Goal: Information Seeking & Learning: Learn about a topic

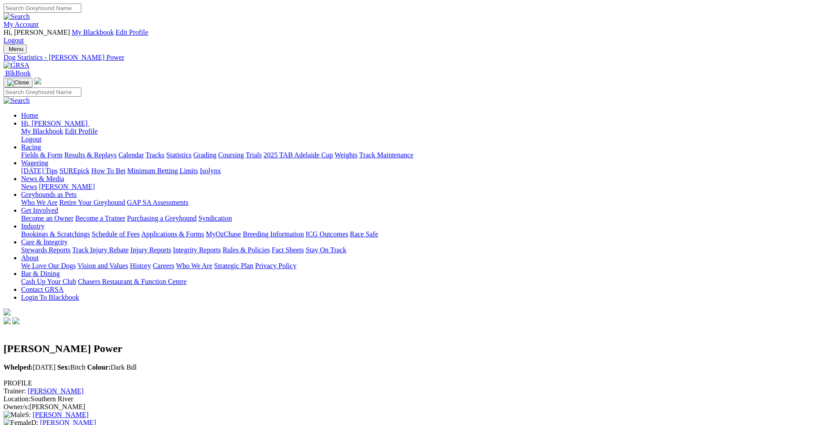
click at [62, 151] on link "Fields & Form" at bounding box center [41, 154] width 41 height 7
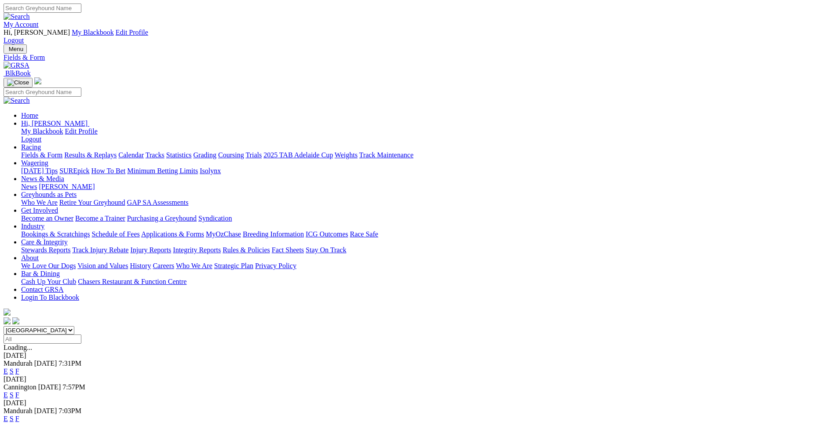
select select "WA"
click at [8, 368] on link "E" at bounding box center [6, 371] width 4 height 7
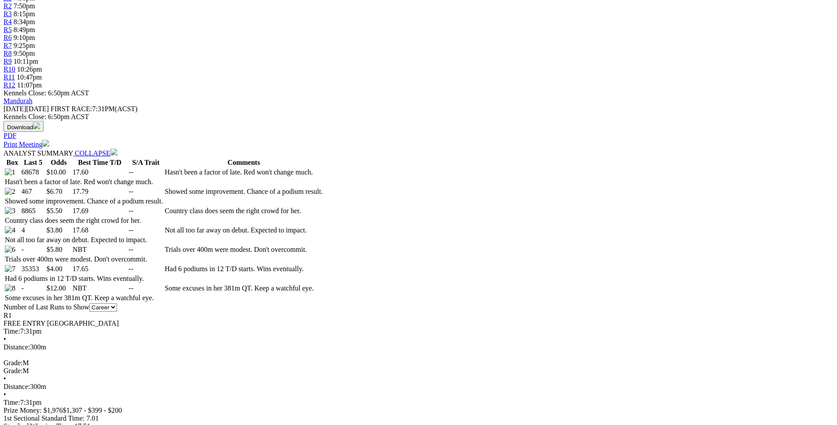
scroll to position [358, 0]
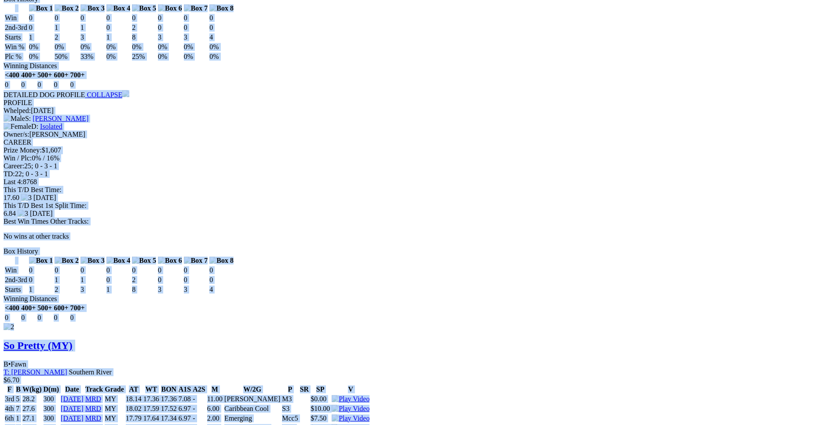
scroll to position [1252, 0]
drag, startPoint x: 129, startPoint y: 116, endPoint x: 699, endPoint y: 304, distance: 600.0
copy div "Milwaukee Mates (MY) B • Black T: John Magistro Southern River $10.00 F B W(kg)…"
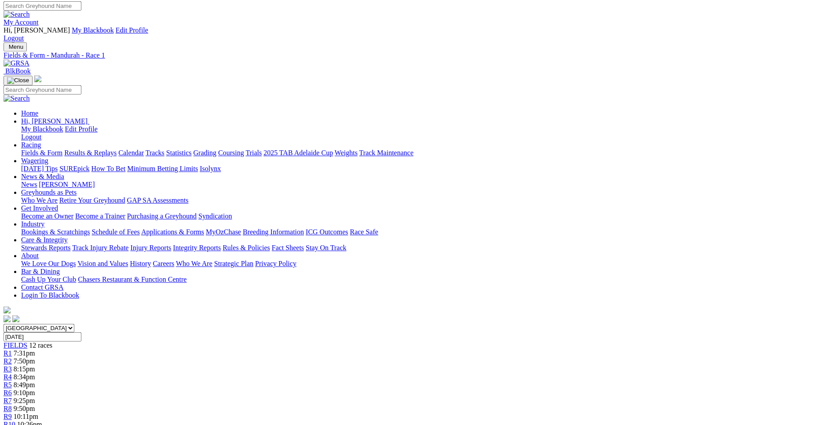
scroll to position [0, 0]
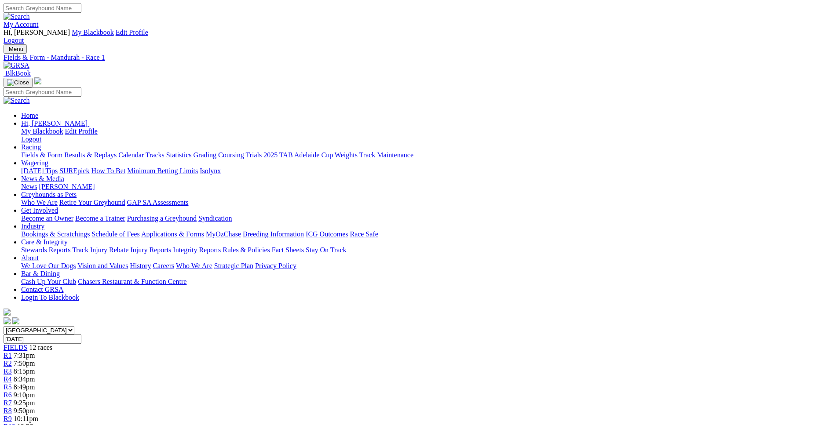
click at [35, 360] on span "7:50pm" at bounding box center [25, 363] width 22 height 7
click at [12, 352] on link "R1" at bounding box center [8, 355] width 8 height 7
click at [246, 360] on div "R2 7:50pm" at bounding box center [419, 364] width 830 height 8
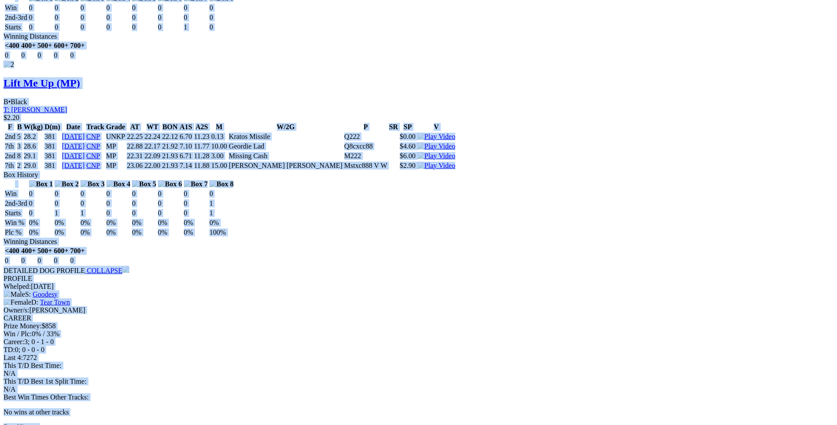
scroll to position [1255, 0]
drag, startPoint x: 128, startPoint y: 162, endPoint x: 698, endPoint y: 95, distance: 574.2
copy div "Son Of Manado (MP) D • Blue T: Peter Sutherland North Yunderup $15.00 F B W(kg)…"
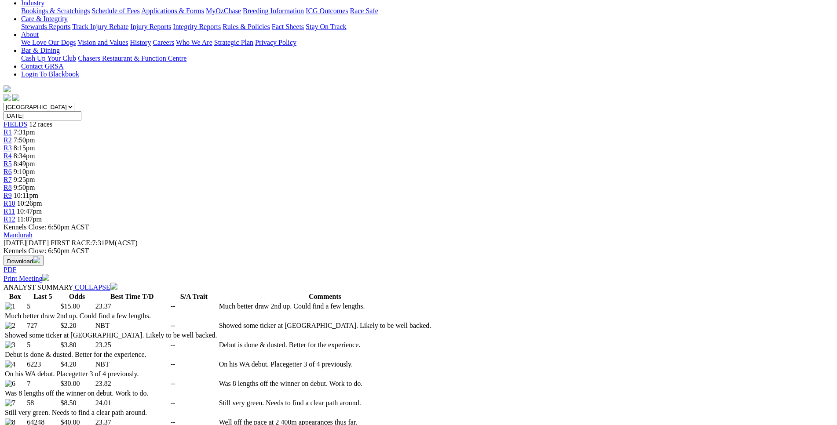
scroll to position [224, 0]
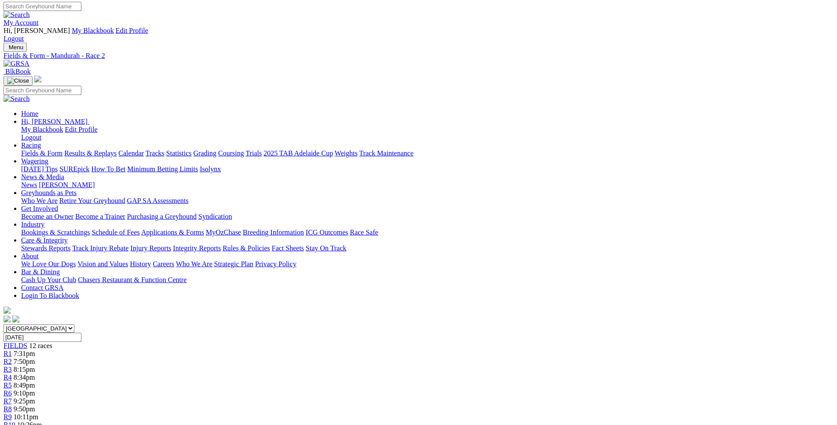
scroll to position [0, 0]
click at [12, 368] on link "R3" at bounding box center [8, 371] width 8 height 7
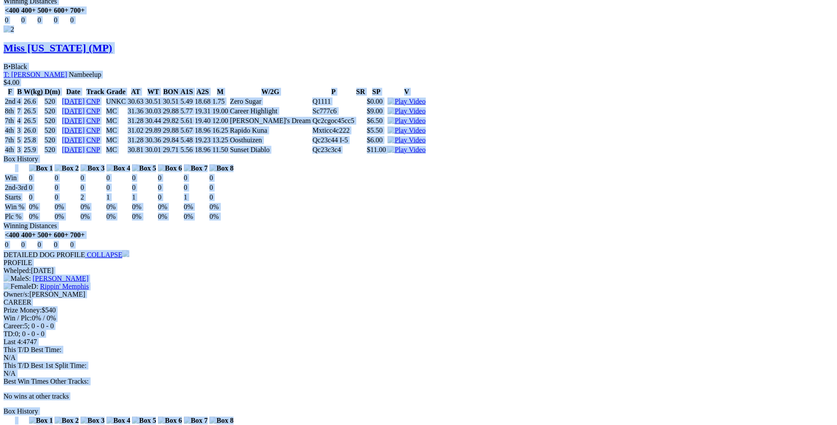
scroll to position [1302, 0]
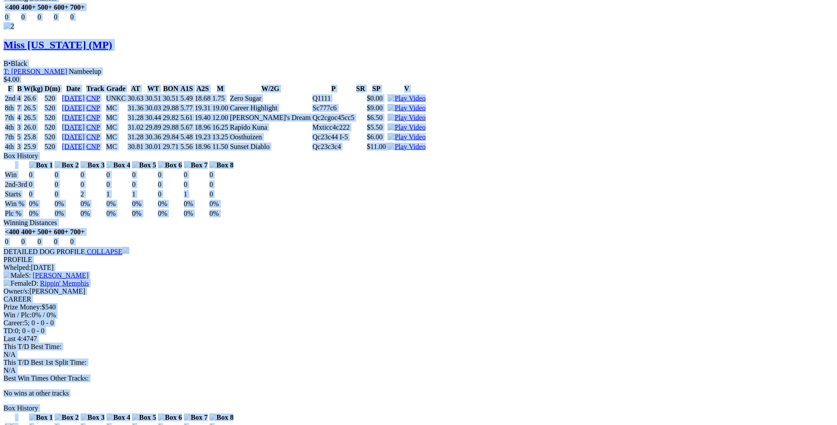
drag, startPoint x: 127, startPoint y: 171, endPoint x: 703, endPoint y: 228, distance: 578.7
copy div "Brave Annie (MP) B • Blue T: Andrew Mclaren Nambeelup $4.00 F B W(kg) D(m) Date…"
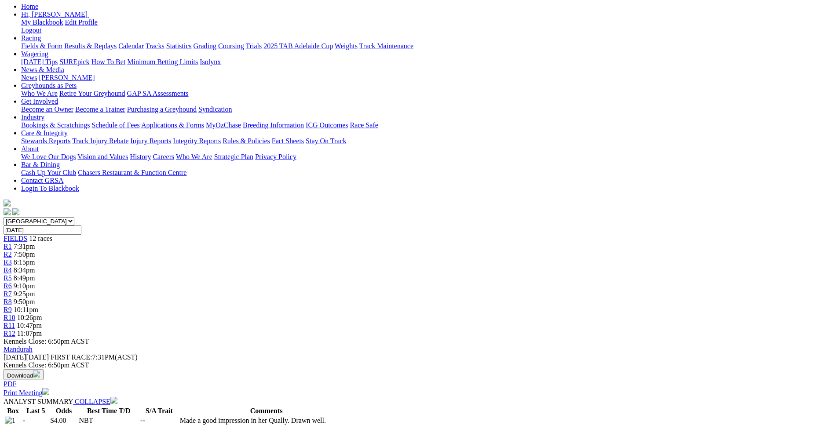
scroll to position [0, 0]
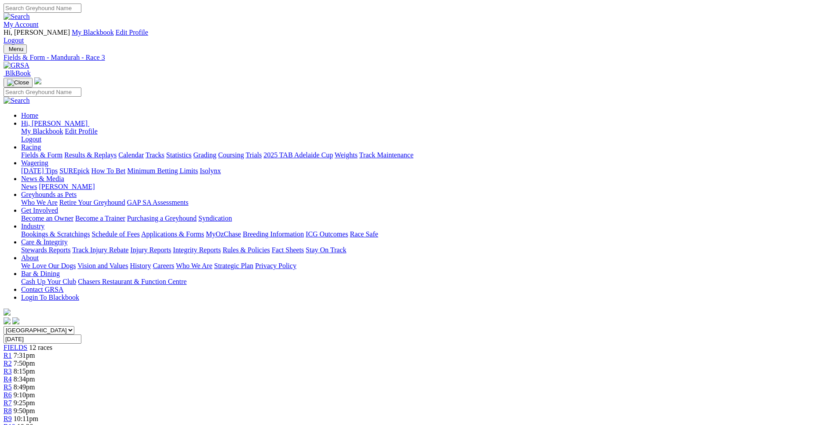
click at [339, 375] on div "R4 8:34pm" at bounding box center [419, 379] width 830 height 8
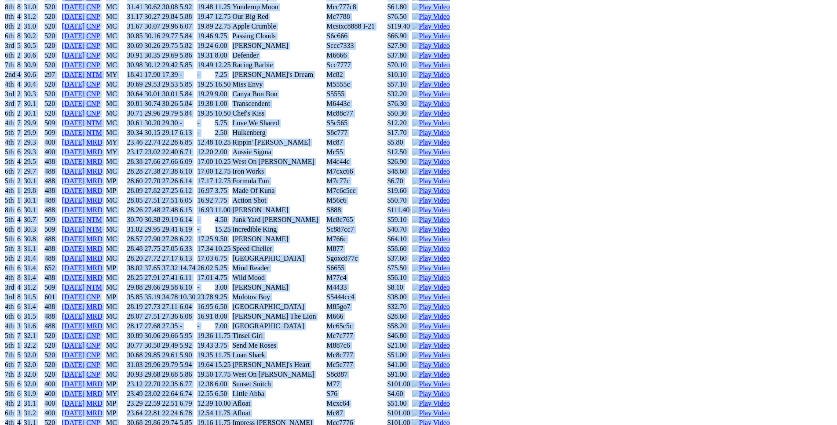
scroll to position [1539, 0]
drag, startPoint x: 126, startPoint y: 186, endPoint x: 695, endPoint y: 292, distance: 578.7
copy div "Szyslak (MP) D • Black T: Jesse Erenshaw Canning Vale $25.00 F B W(kg) D(m) Dat…"
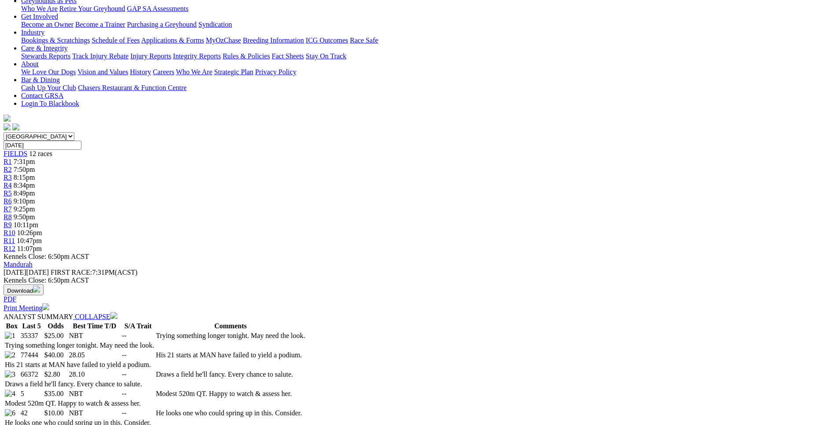
scroll to position [0, 0]
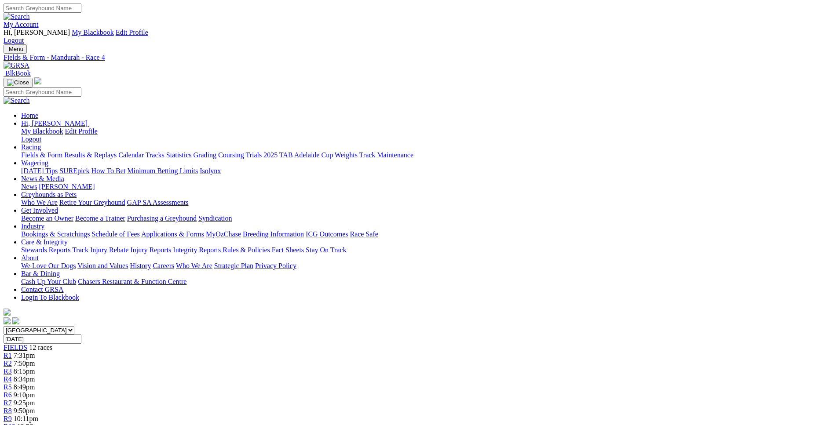
click at [35, 383] on span "8:49pm" at bounding box center [25, 386] width 22 height 7
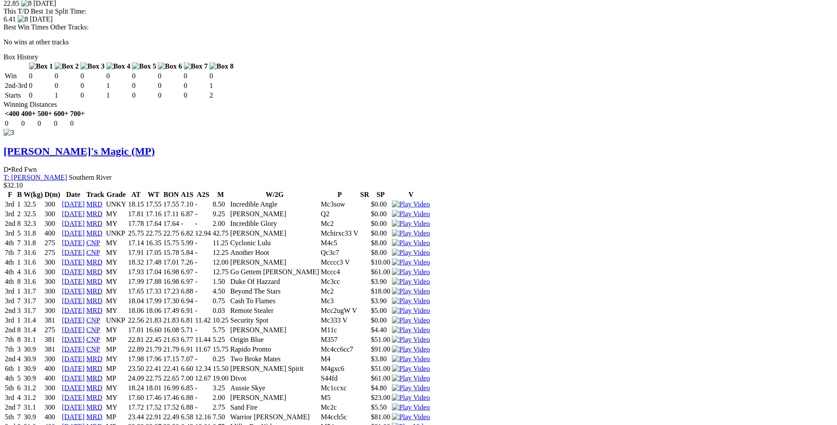
scroll to position [1704, 0]
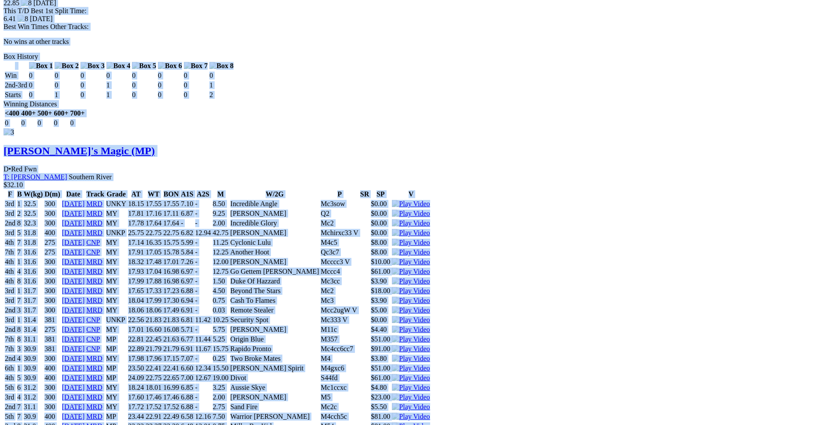
drag, startPoint x: 124, startPoint y: 113, endPoint x: 700, endPoint y: 267, distance: 595.9
copy div "Tycoon Zulu (5P) D • Blue T: Ben Maclean Southern River $3.60 F B W(kg) D(m) Da…"
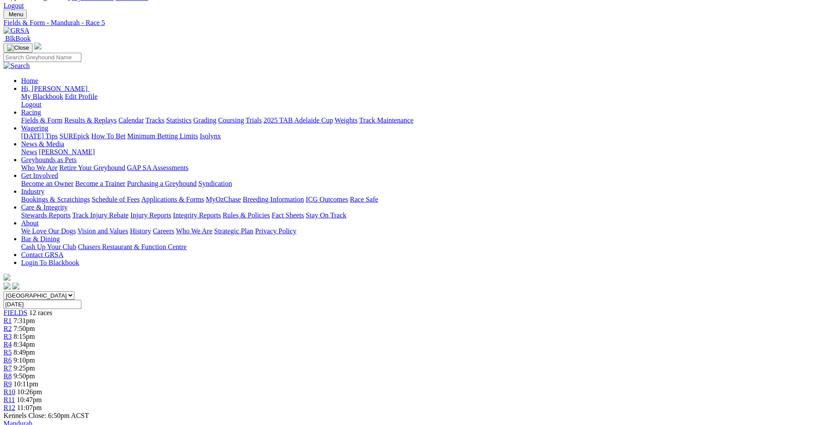
scroll to position [0, 0]
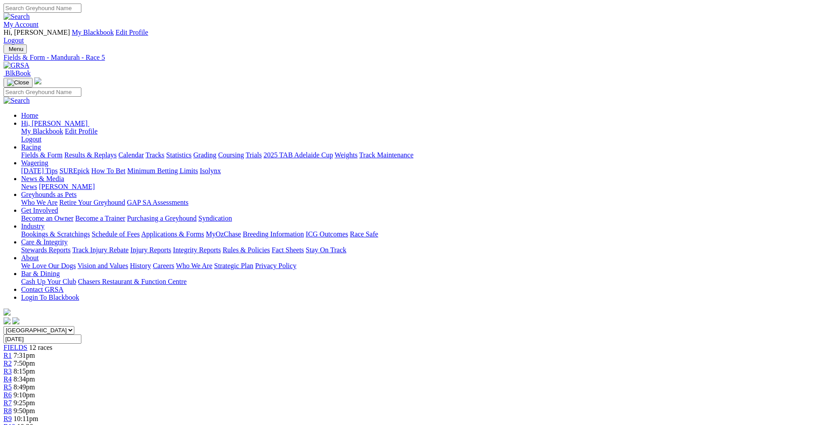
click at [12, 391] on link "R6" at bounding box center [8, 394] width 8 height 7
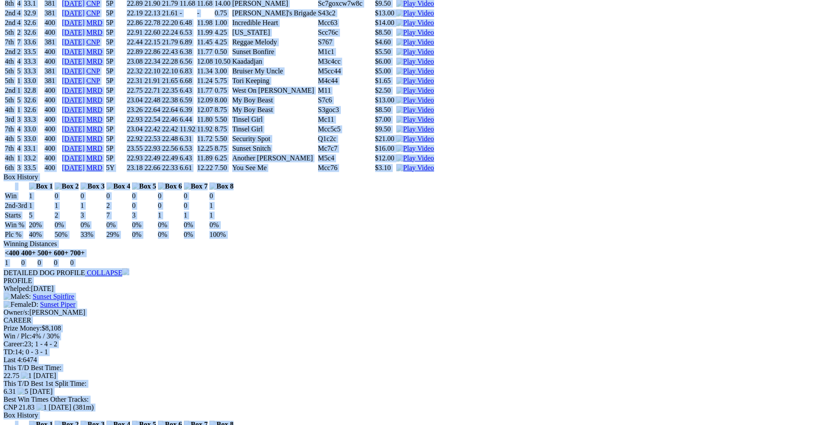
scroll to position [1569, 0]
drag, startPoint x: 127, startPoint y: 74, endPoint x: 698, endPoint y: 150, distance: 575.7
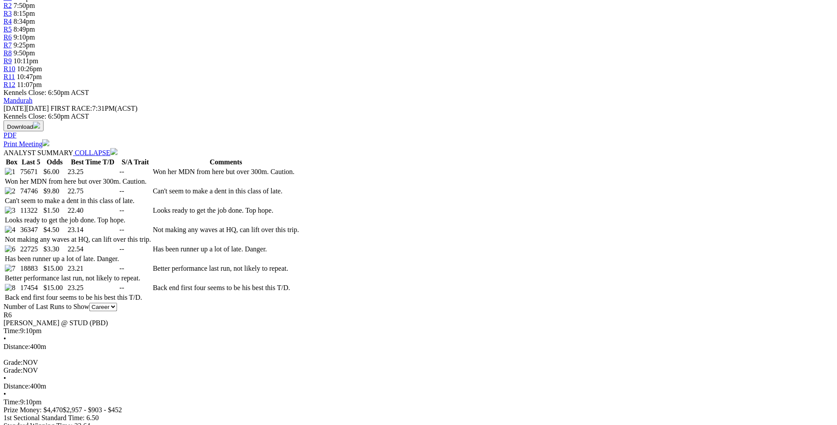
copy div "Glowing Ember (5P) B • Black T: [PERSON_NAME] $6.00 F B W(kg) D(m) Date Track G…"
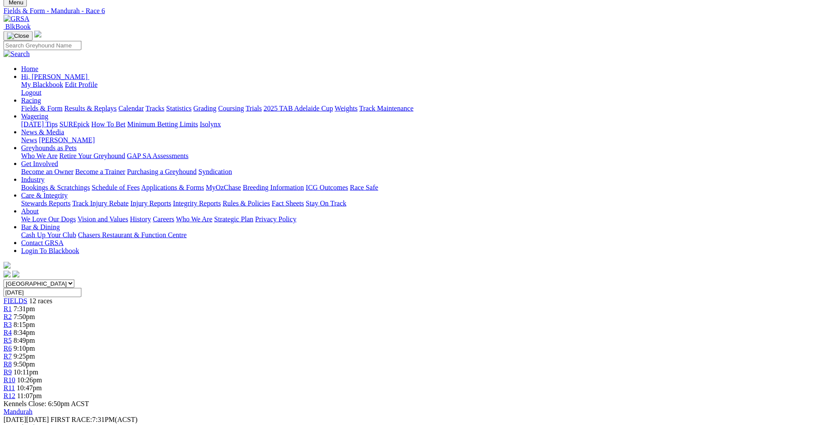
scroll to position [44, 0]
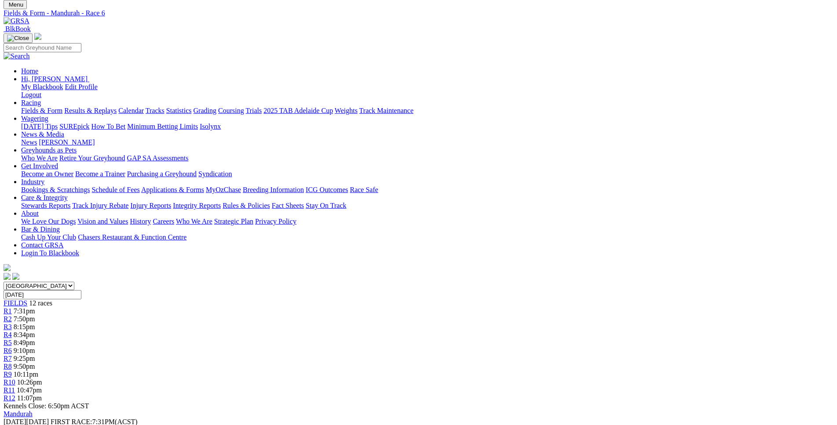
click at [35, 355] on span "9:25pm" at bounding box center [25, 358] width 22 height 7
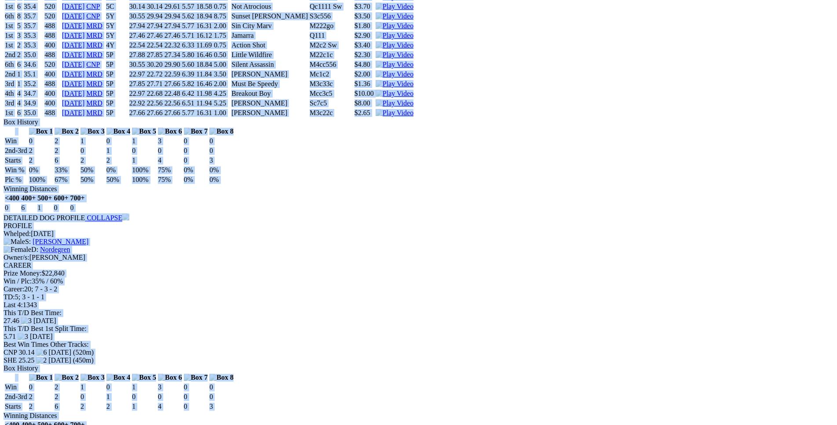
drag, startPoint x: 142, startPoint y: 222, endPoint x: 702, endPoint y: 220, distance: 559.2
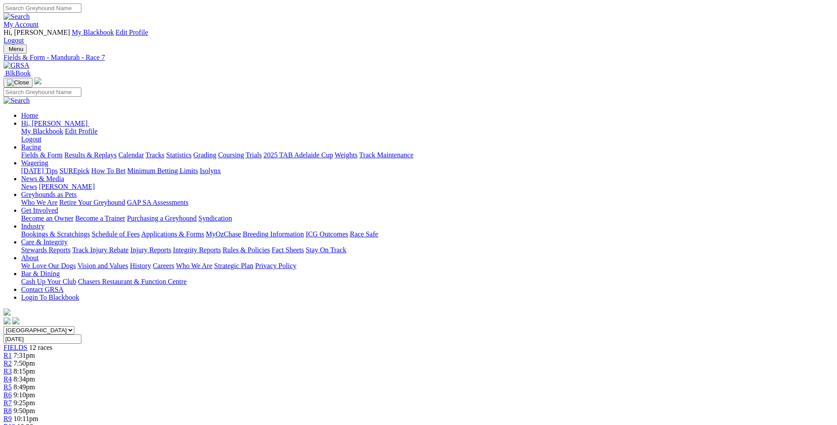
click at [204, 352] on div "R1 7:31pm" at bounding box center [419, 356] width 830 height 8
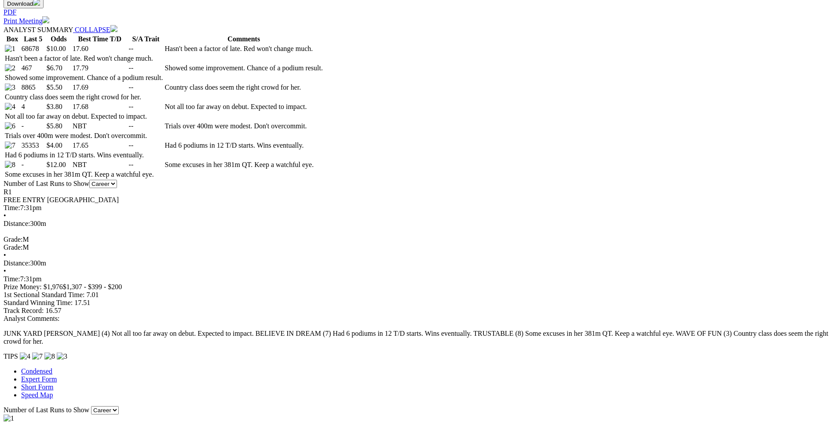
scroll to position [487, 0]
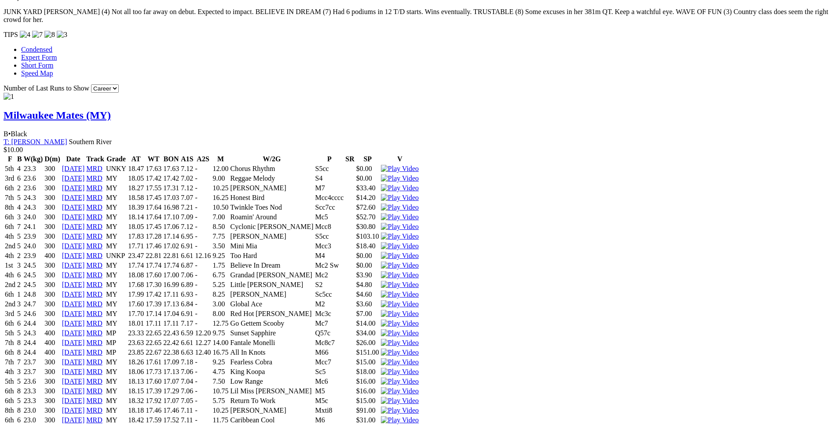
scroll to position [845, 0]
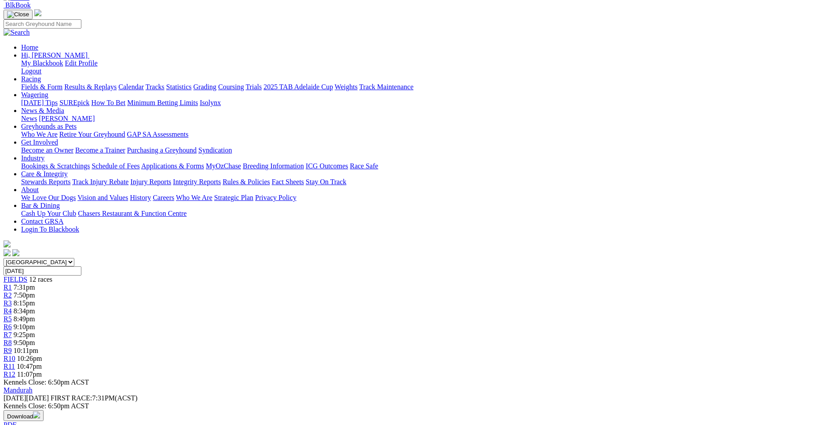
scroll to position [0, 0]
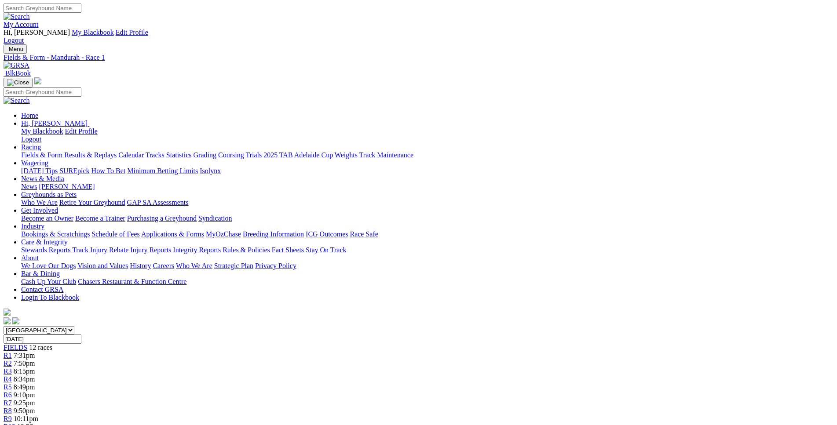
click at [248, 360] on div "R2 7:50pm" at bounding box center [419, 364] width 830 height 8
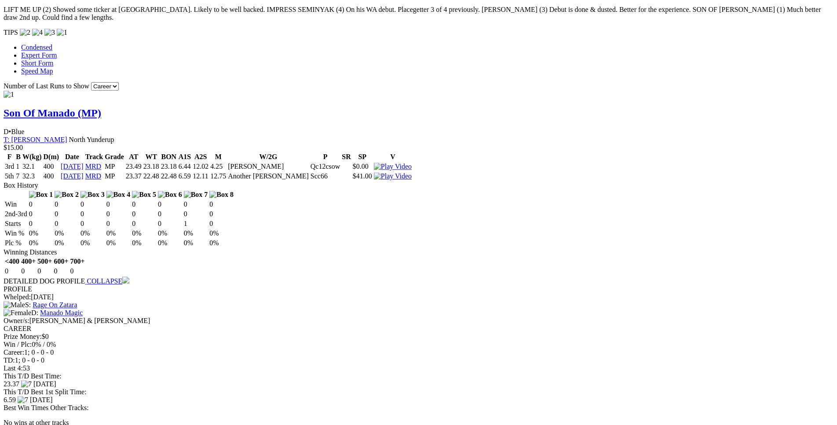
scroll to position [807, 0]
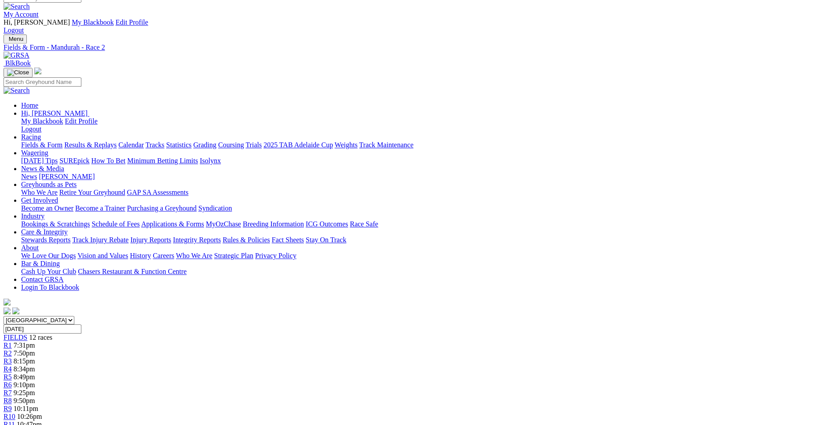
scroll to position [0, 0]
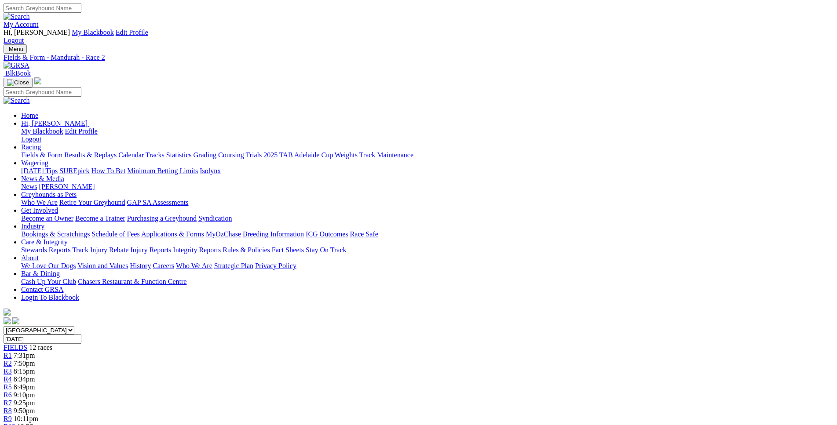
click at [35, 368] on span "8:15pm" at bounding box center [25, 371] width 22 height 7
click at [12, 375] on link "R4" at bounding box center [8, 378] width 8 height 7
click at [12, 383] on link "R5" at bounding box center [8, 386] width 8 height 7
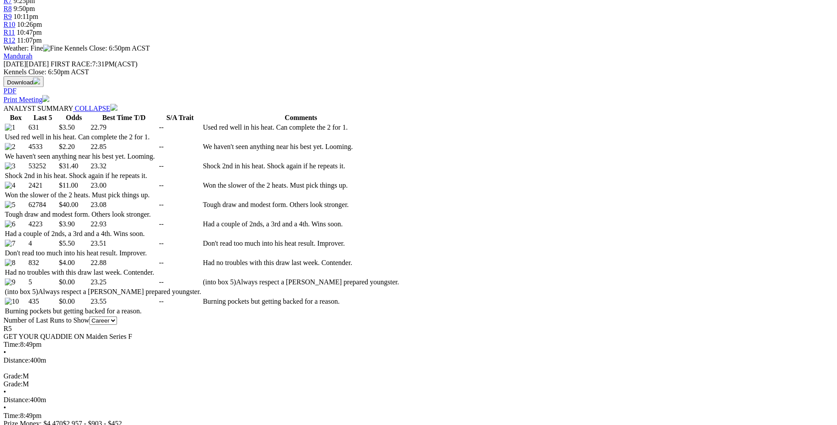
scroll to position [402, 0]
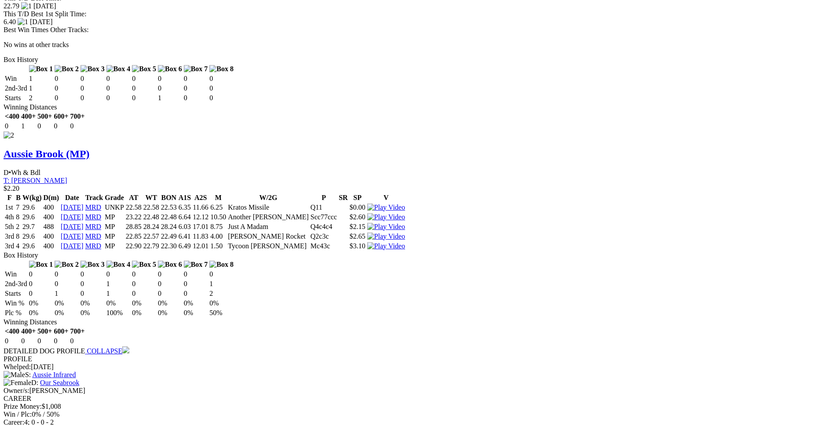
scroll to position [1253, 0]
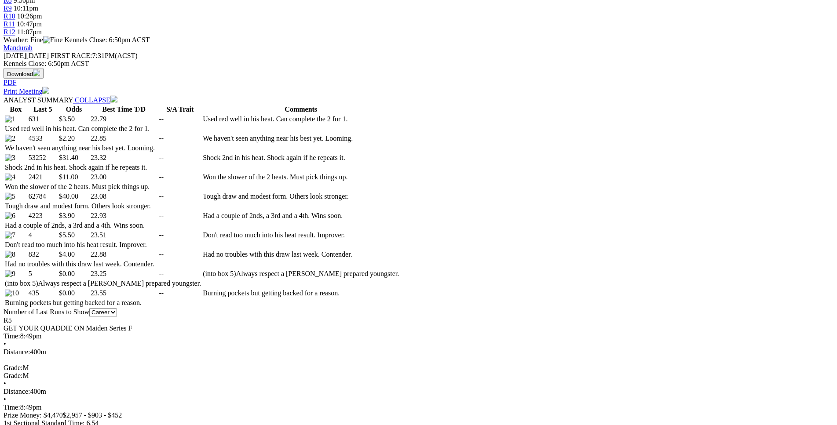
scroll to position [402, 0]
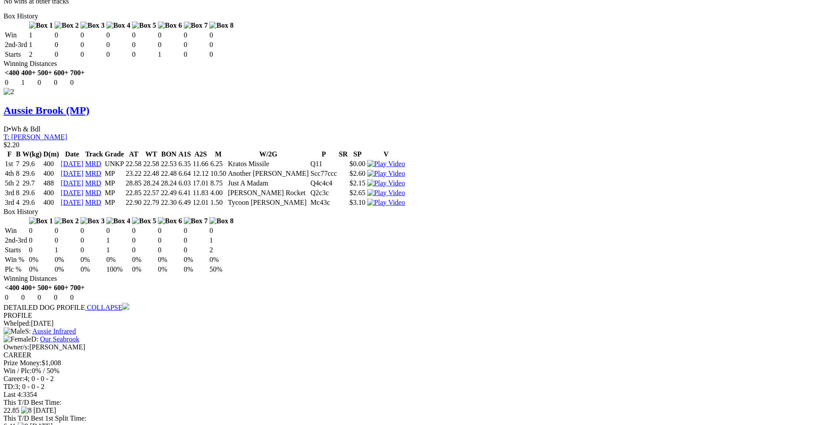
scroll to position [1297, 0]
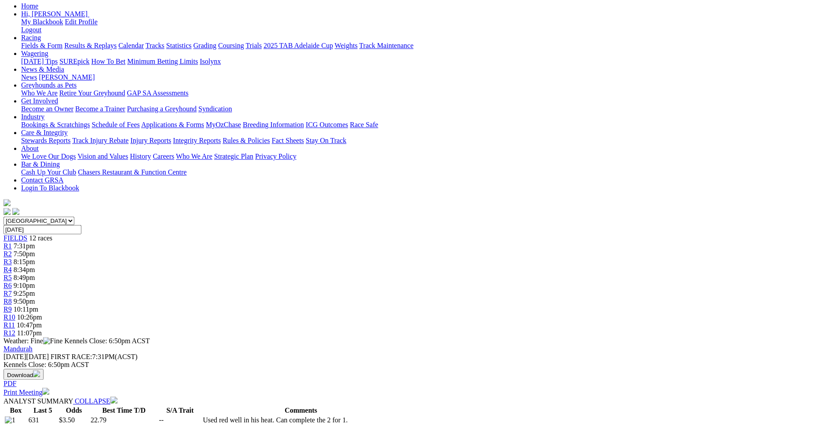
scroll to position [0, 0]
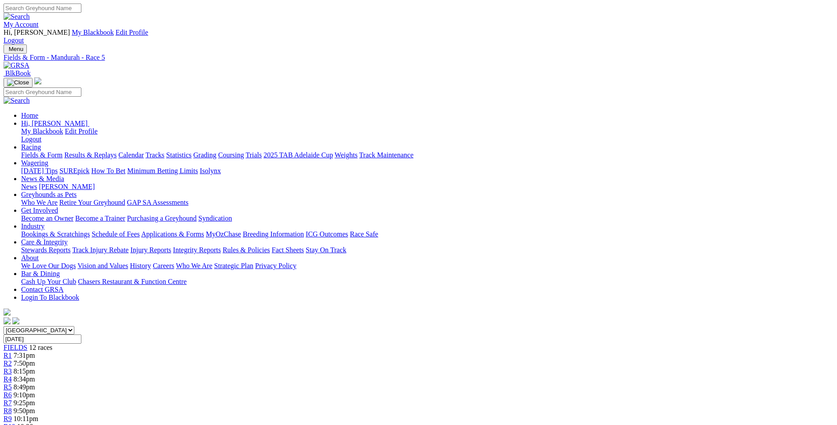
click at [419, 391] on div "R6 9:10pm" at bounding box center [419, 395] width 830 height 8
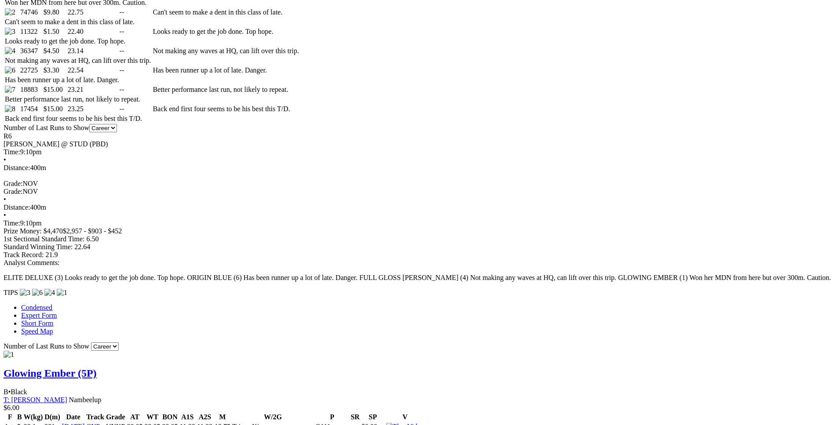
scroll to position [538, 0]
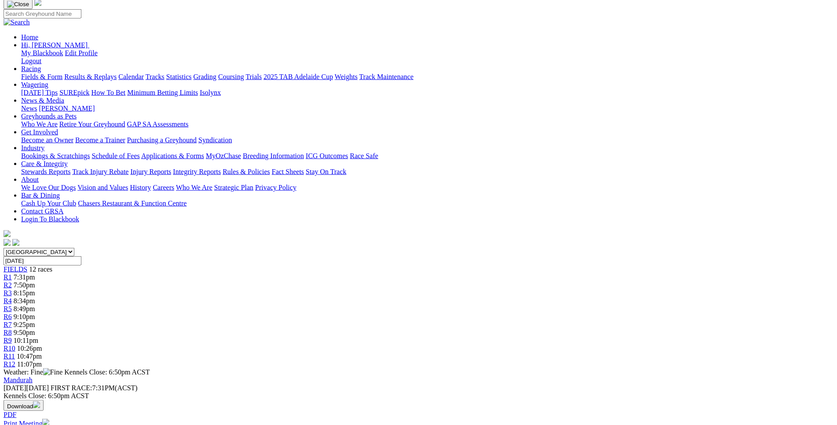
scroll to position [0, 0]
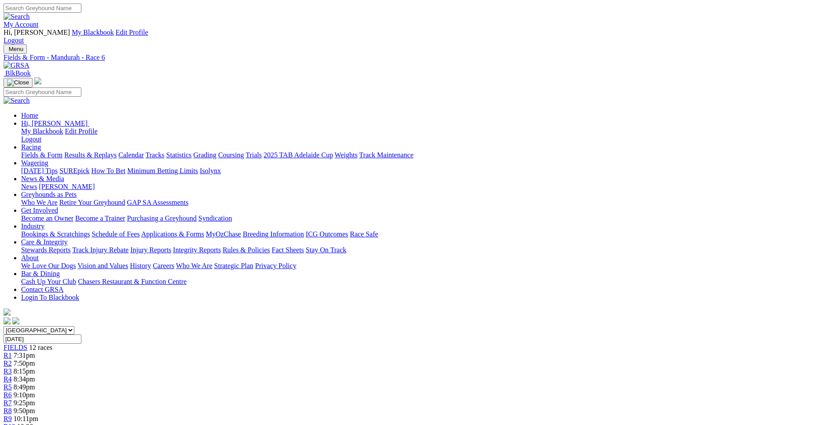
click at [35, 399] on span "9:25pm" at bounding box center [25, 402] width 22 height 7
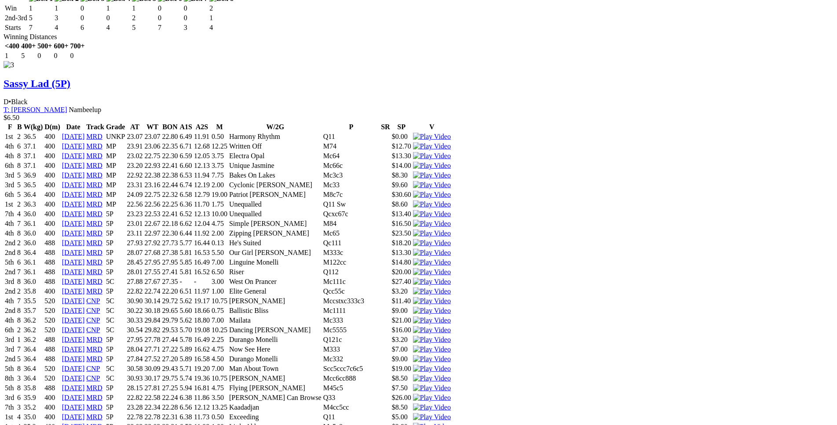
scroll to position [2510, 0]
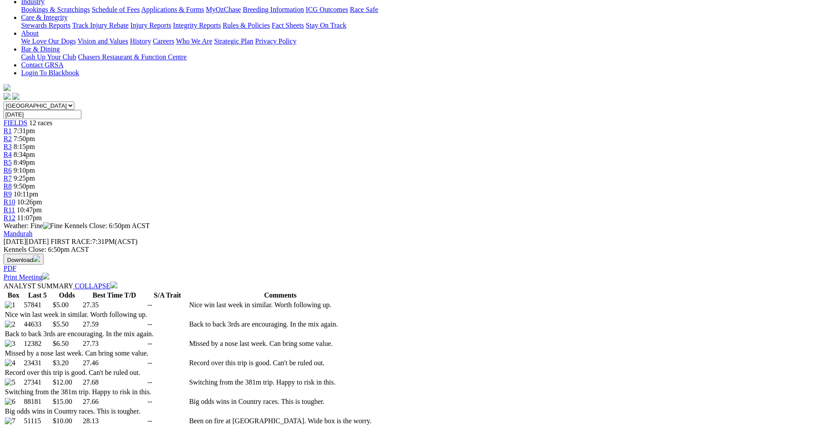
scroll to position [0, 0]
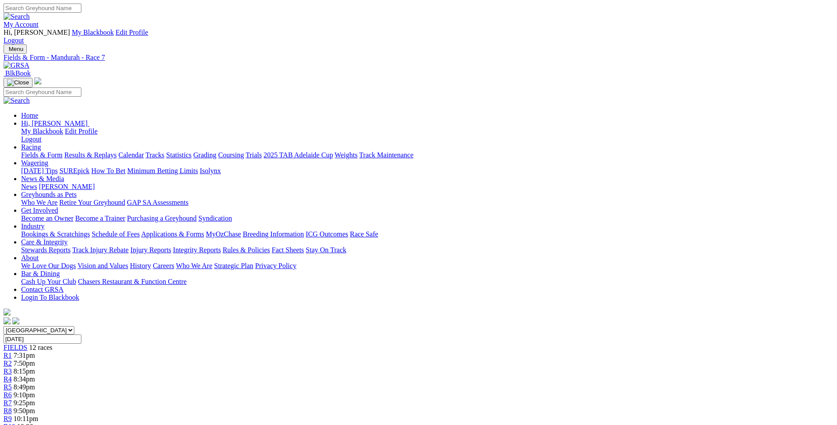
click at [12, 407] on span "R8" at bounding box center [8, 410] width 8 height 7
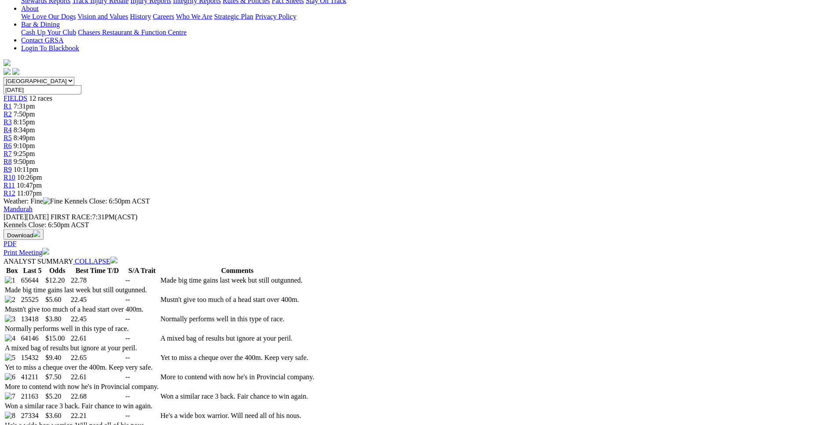
scroll to position [269, 0]
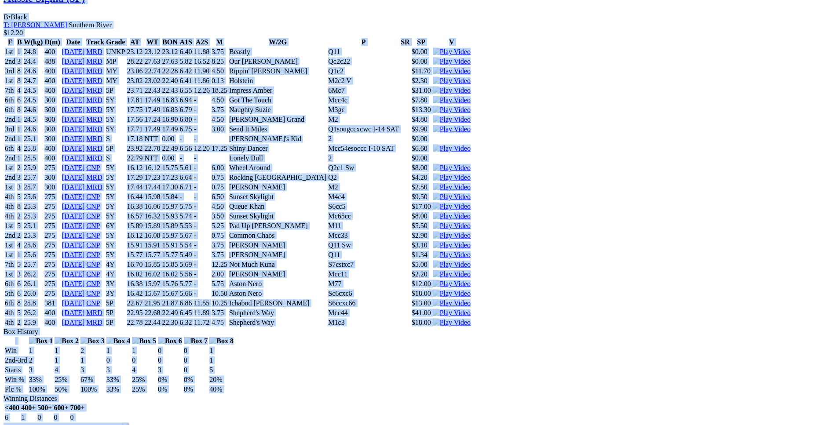
scroll to position [941, 0]
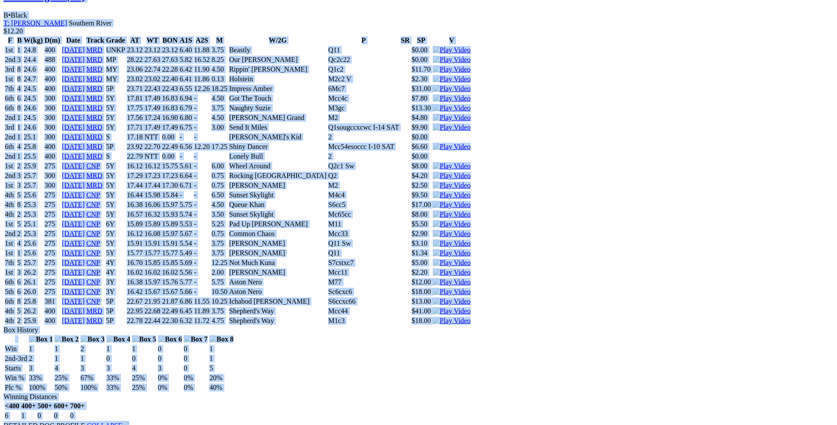
drag, startPoint x: 128, startPoint y: 219, endPoint x: 418, endPoint y: 265, distance: 293.3
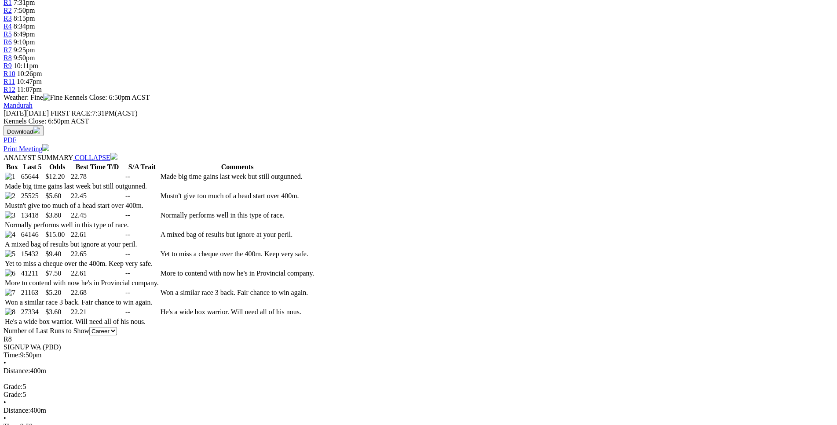
scroll to position [359, 0]
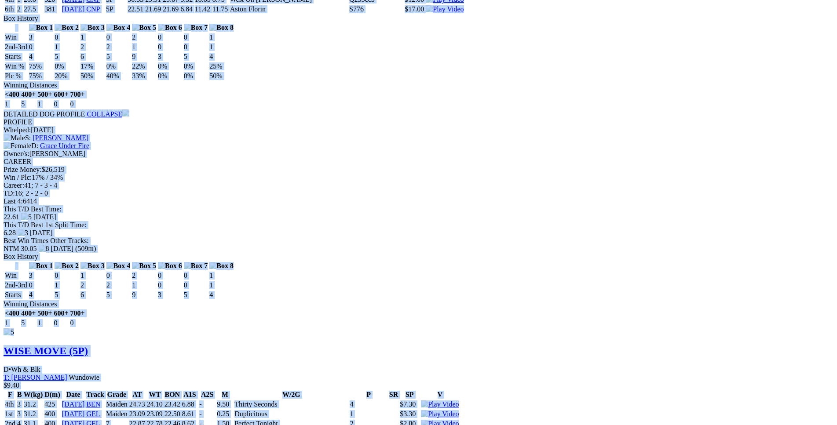
scroll to position [3453, 0]
drag, startPoint x: 127, startPoint y: 131, endPoint x: 697, endPoint y: 61, distance: 574.6
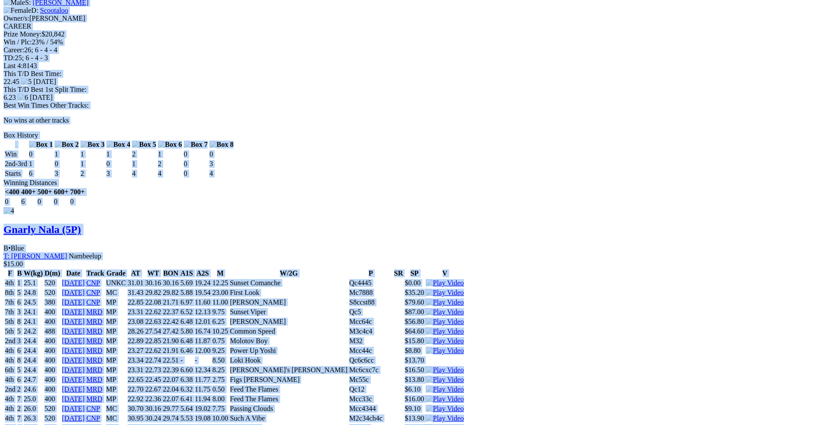
copy div "Aussie Sigma (5P) B • Black T: Barry Mcpherson Southern River $12.20 F B W(kg) …"
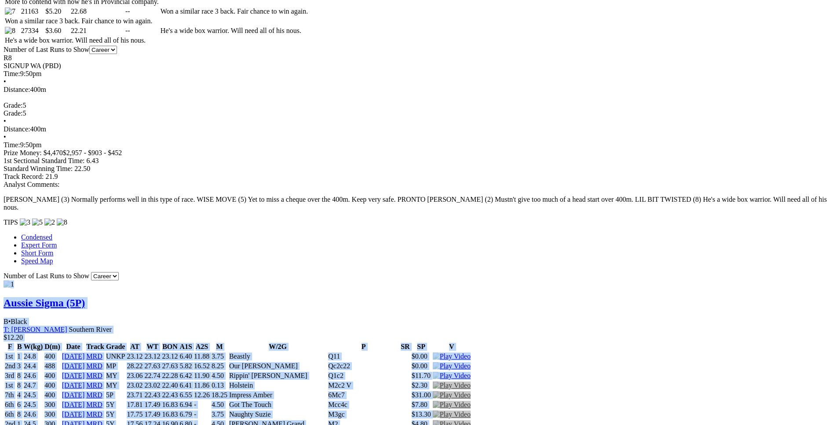
scroll to position [0, 0]
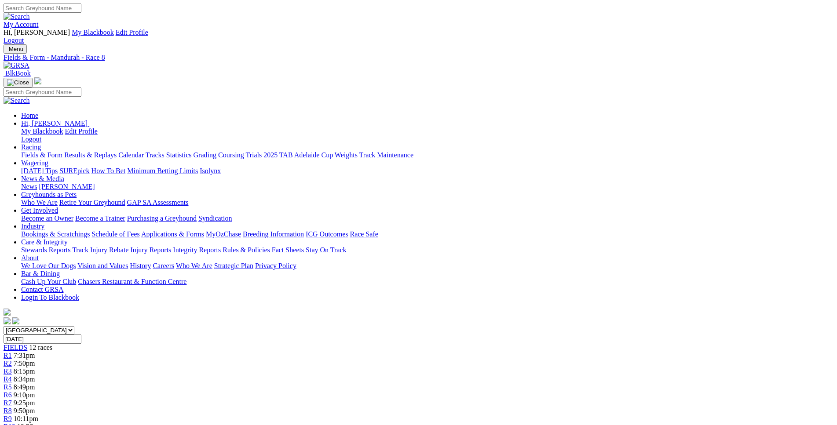
click at [38, 415] on span "10:11pm" at bounding box center [26, 418] width 25 height 7
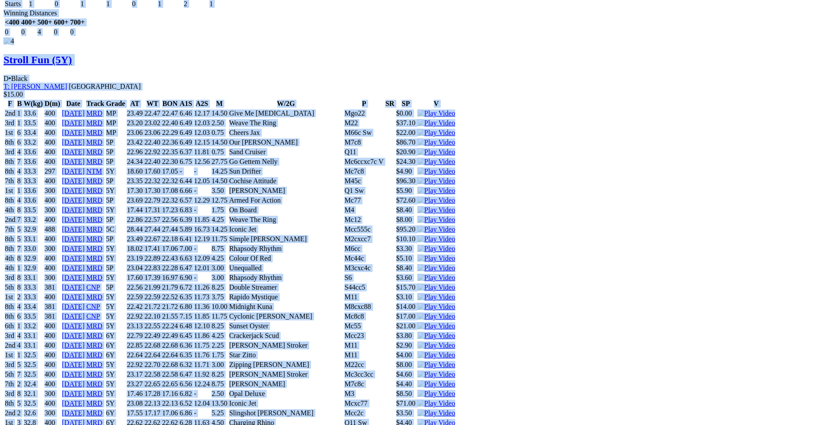
scroll to position [2691, 0]
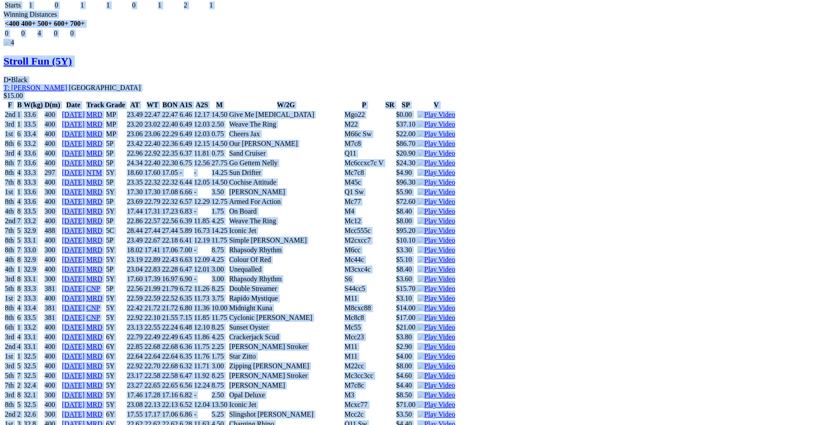
drag, startPoint x: 128, startPoint y: 148, endPoint x: 703, endPoint y: 220, distance: 579.2
copy div "Sunset Buckles (5Y) B • Black T: [PERSON_NAME] $3.00 F B W(kg) D(m) Date Track …"
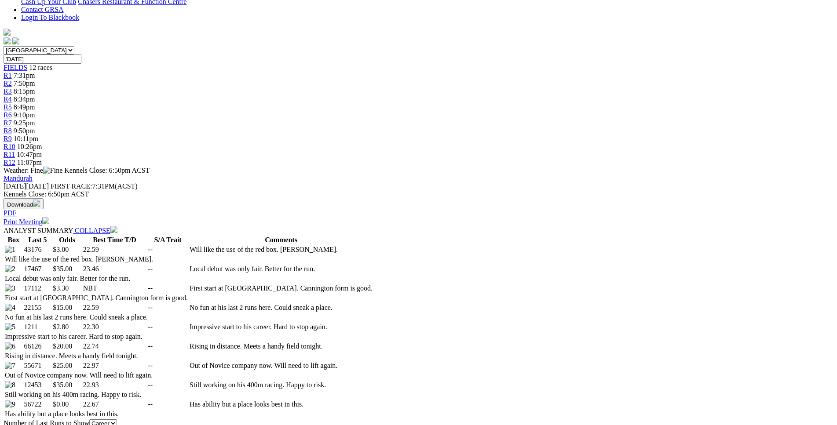
scroll to position [0, 0]
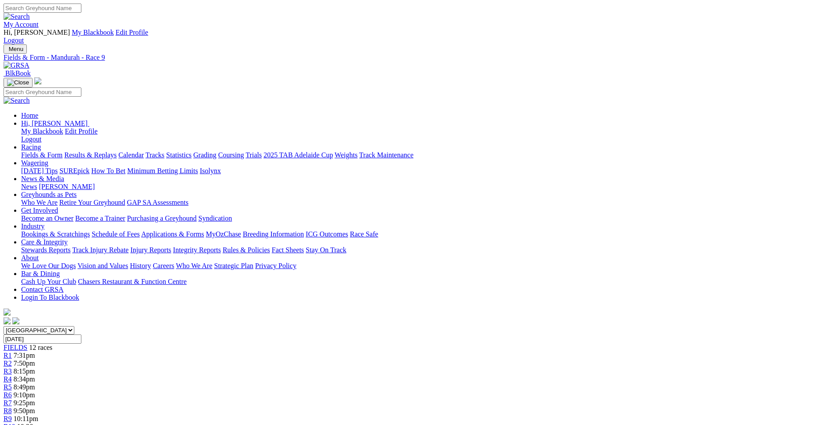
click at [15, 423] on span "R10" at bounding box center [10, 426] width 12 height 7
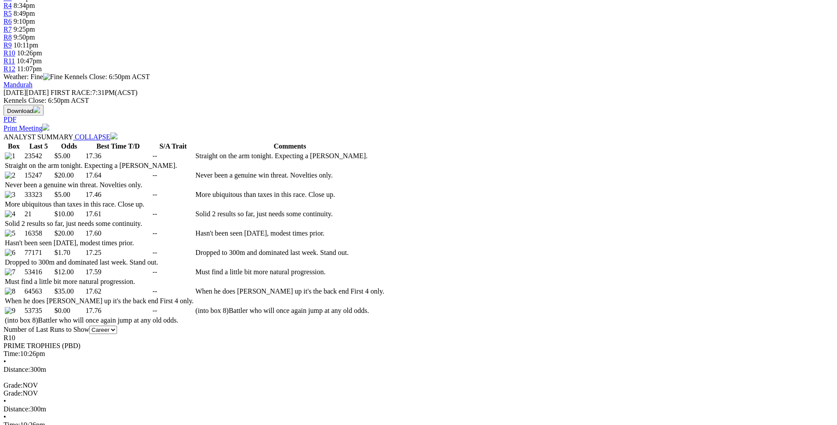
scroll to position [377, 0]
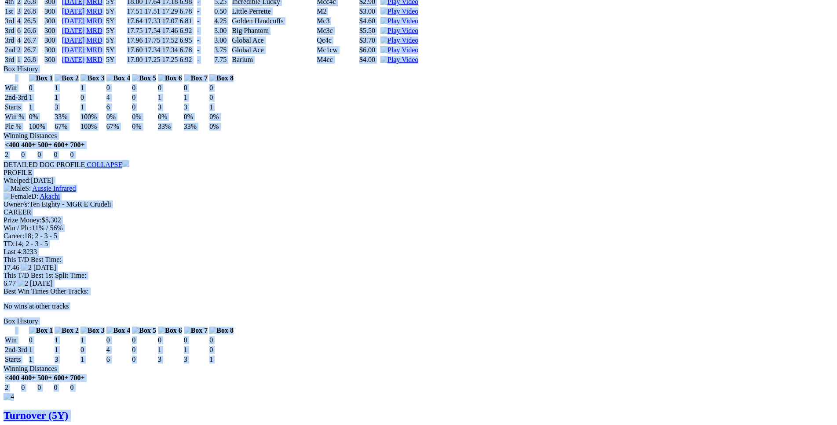
drag, startPoint x: 126, startPoint y: 132, endPoint x: 694, endPoint y: 223, distance: 575.8
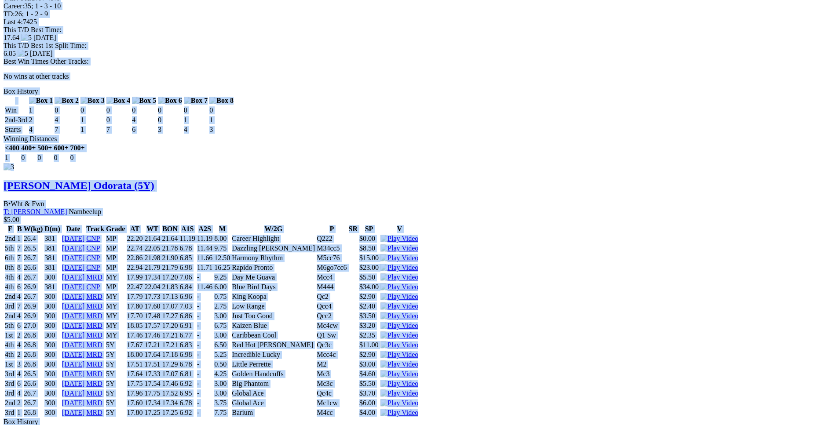
scroll to position [2126, 0]
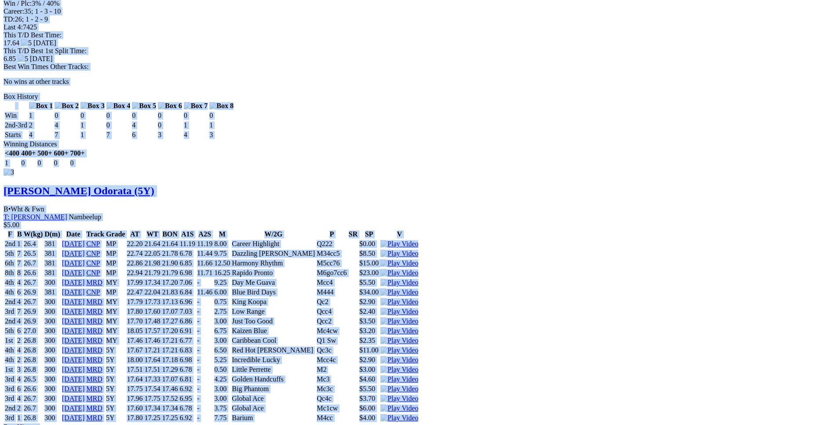
copy div "Princess [PERSON_NAME] (5Y) B • Brindle T: [PERSON_NAME] $5.00 F B W(kg) D(m) D…"
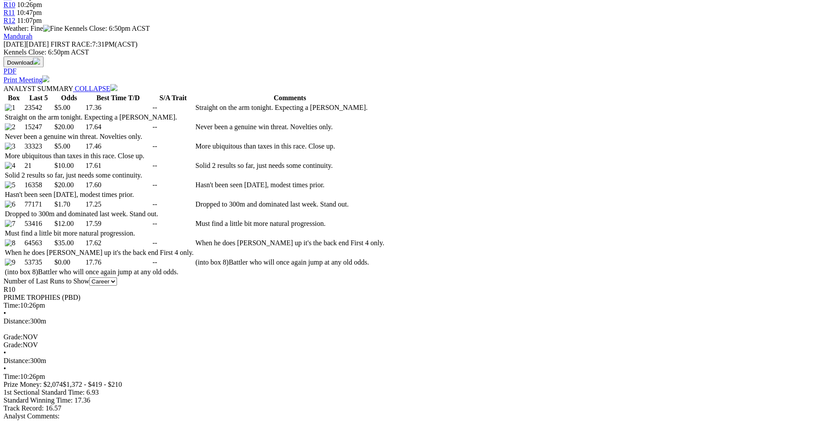
scroll to position [0, 0]
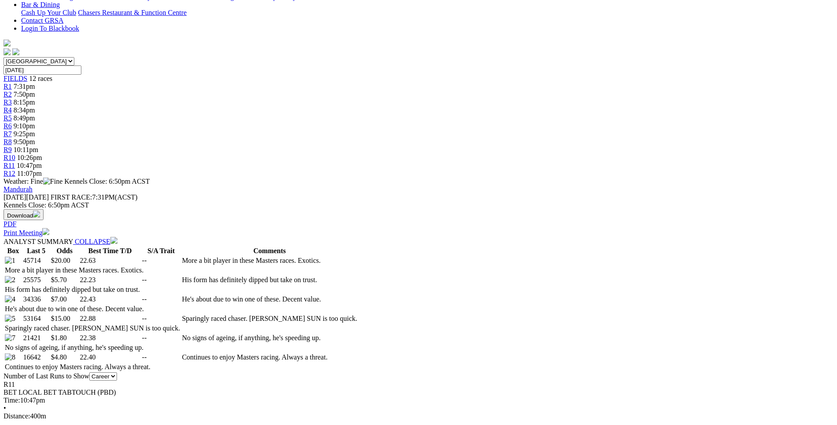
scroll to position [269, 0]
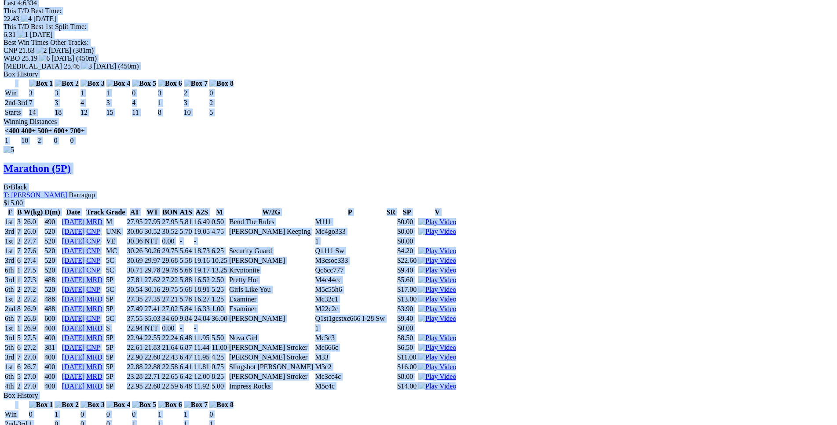
drag, startPoint x: 128, startPoint y: 192, endPoint x: 669, endPoint y: 149, distance: 542.0
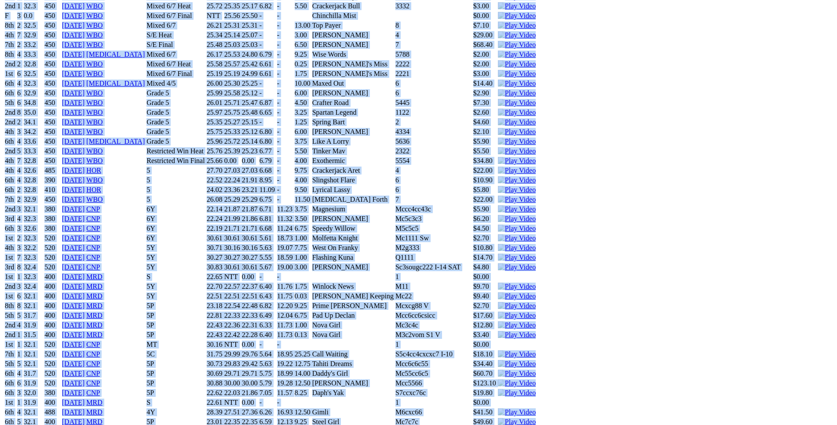
copy div "Squeeze Li (5P) B • Brindle T: Michael Rylands Canning Vale $20.00 F B W(kg) D(…"
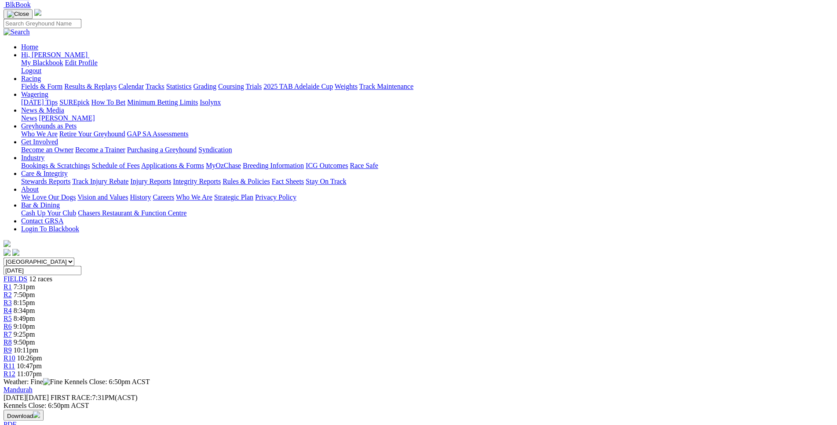
scroll to position [51, 0]
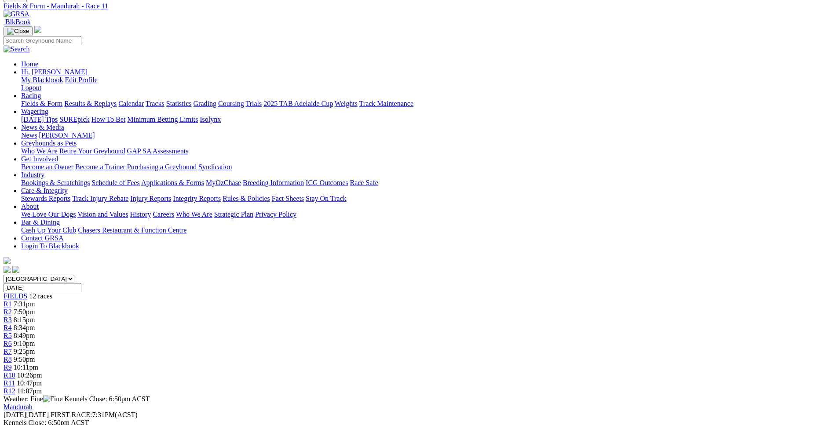
click at [42, 387] on span "11:07pm" at bounding box center [29, 390] width 25 height 7
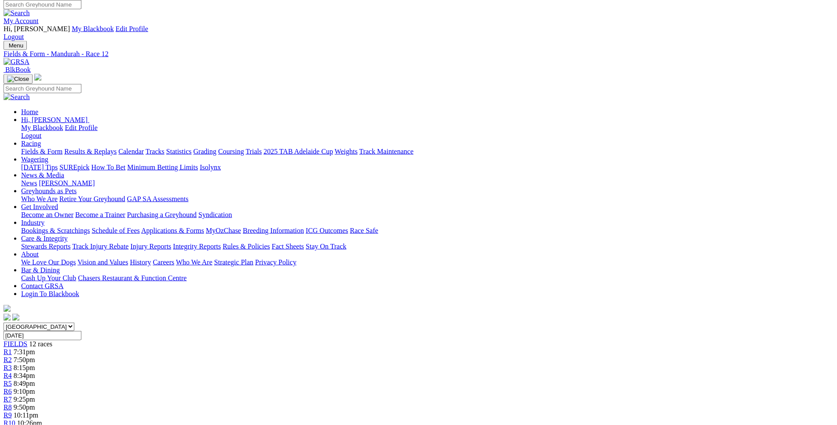
scroll to position [4, 0]
drag, startPoint x: 78, startPoint y: 251, endPoint x: 82, endPoint y: 246, distance: 6.2
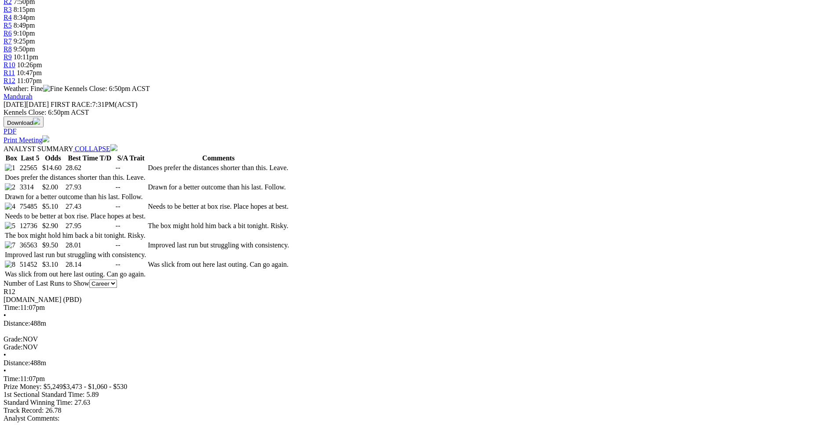
scroll to position [363, 0]
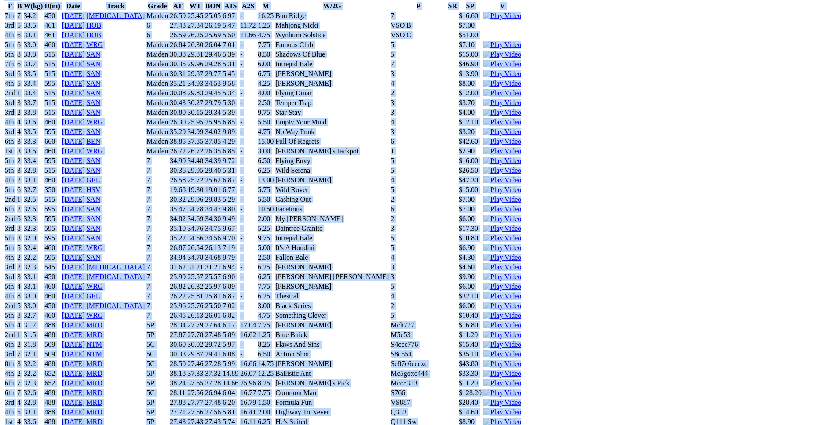
scroll to position [2022, 0]
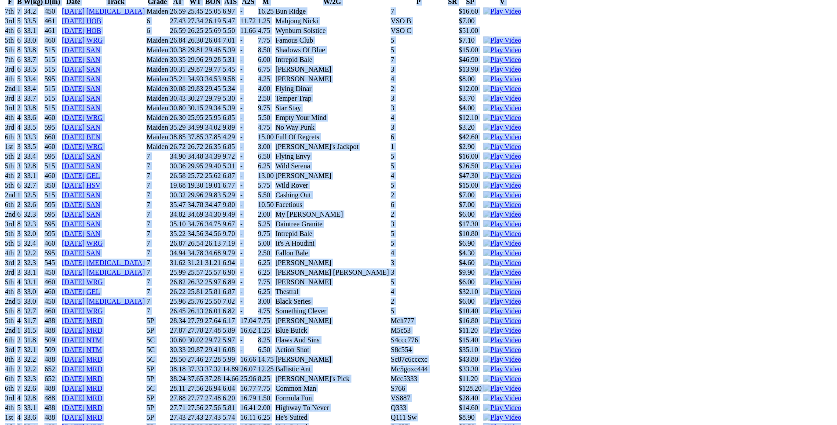
drag, startPoint x: 132, startPoint y: 99, endPoint x: 710, endPoint y: 48, distance: 579.9
copy div "Cash To Flames (5P) D • Red Fwn T: Megan Magistro Southern River $14.60 F B W(k…"
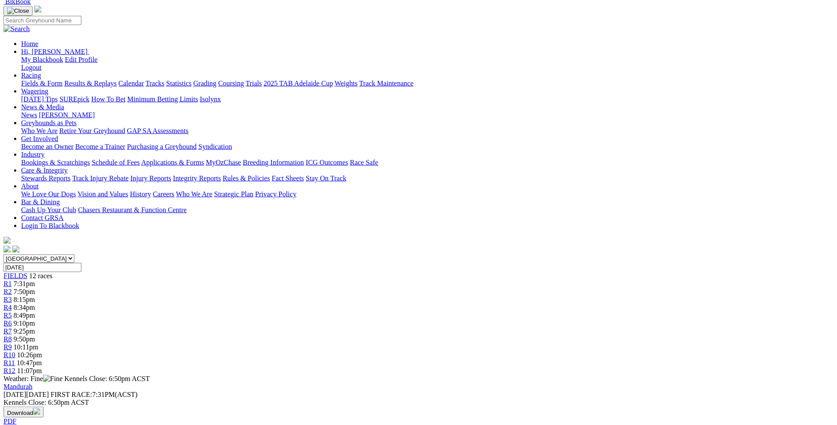
scroll to position [0, 0]
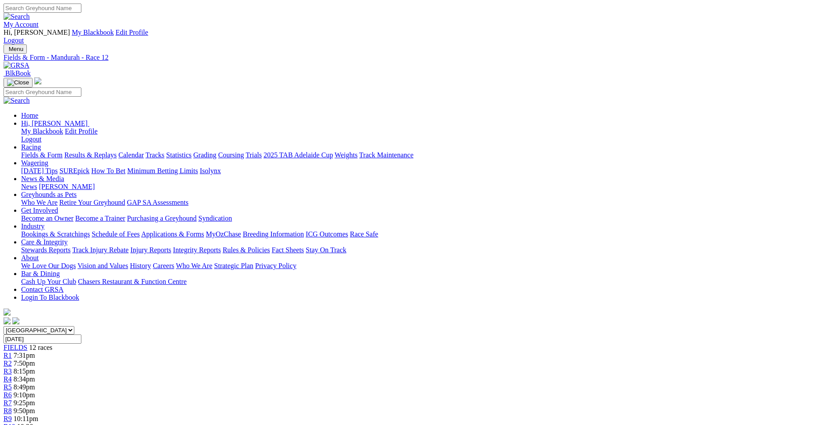
click at [35, 407] on span "9:50pm" at bounding box center [25, 410] width 22 height 7
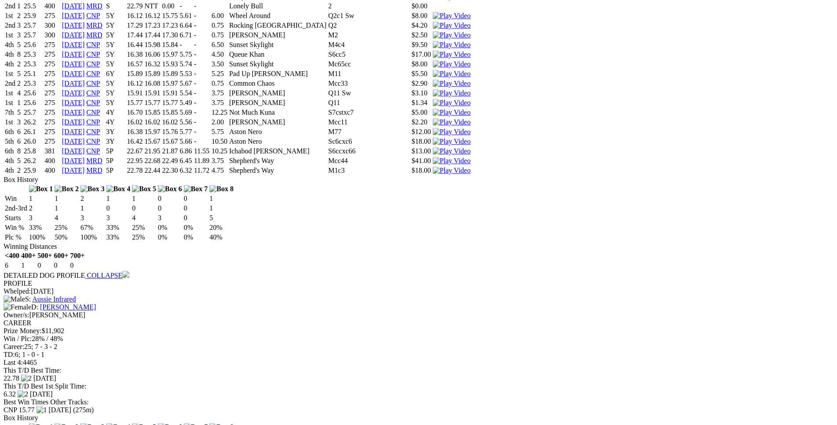
scroll to position [1115, 0]
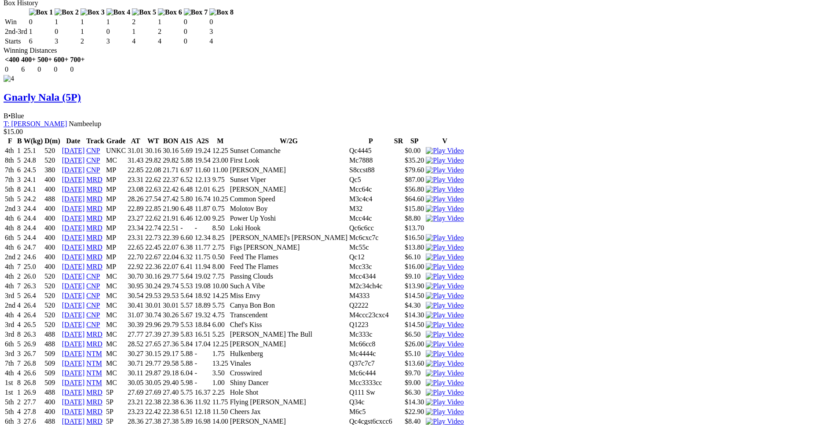
scroll to position [3088, 0]
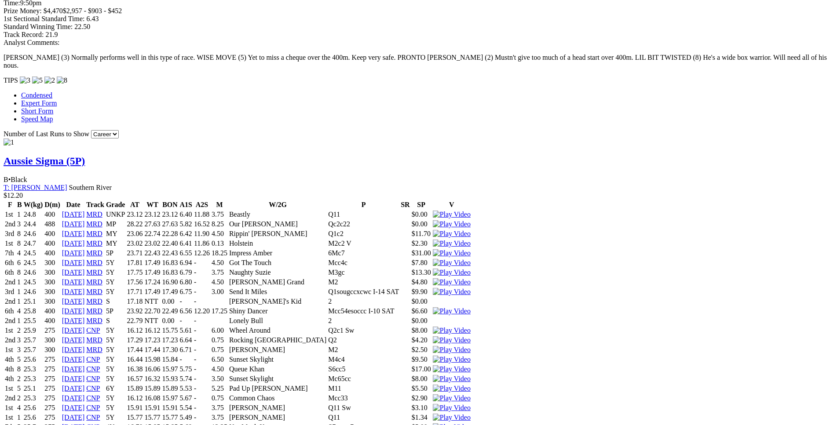
scroll to position [795, 0]
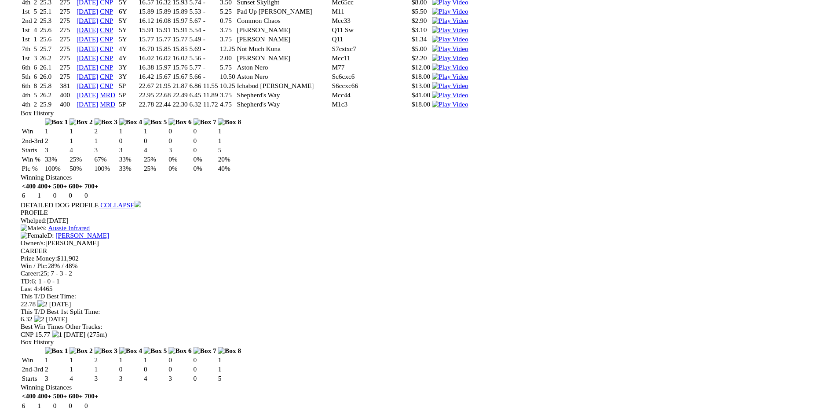
scroll to position [1153, 0]
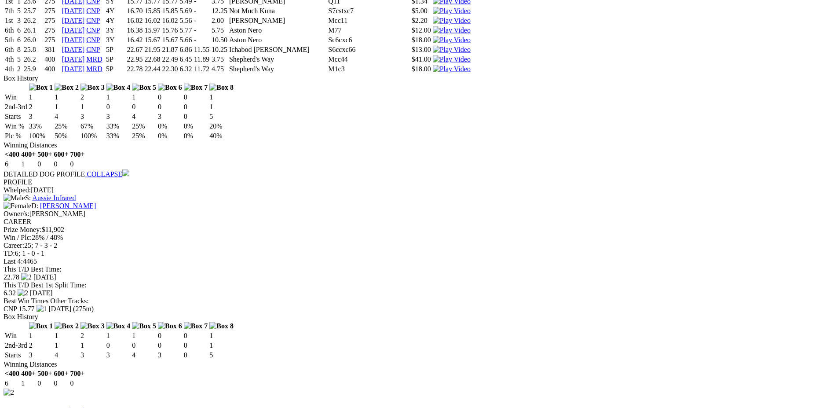
scroll to position [1193, 0]
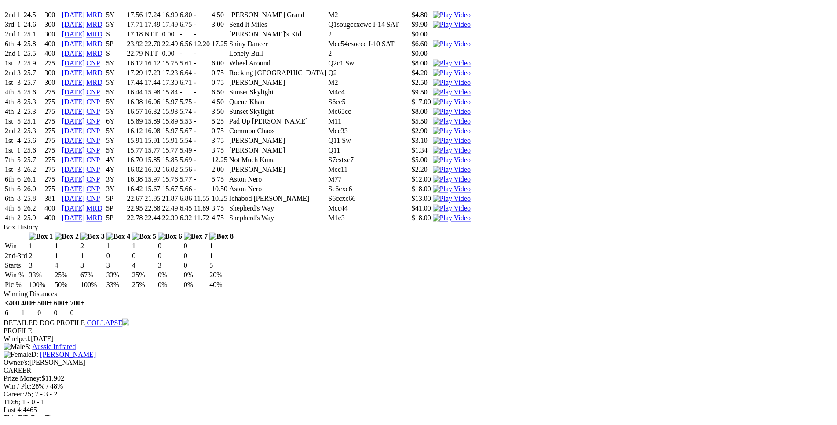
scroll to position [1041, 0]
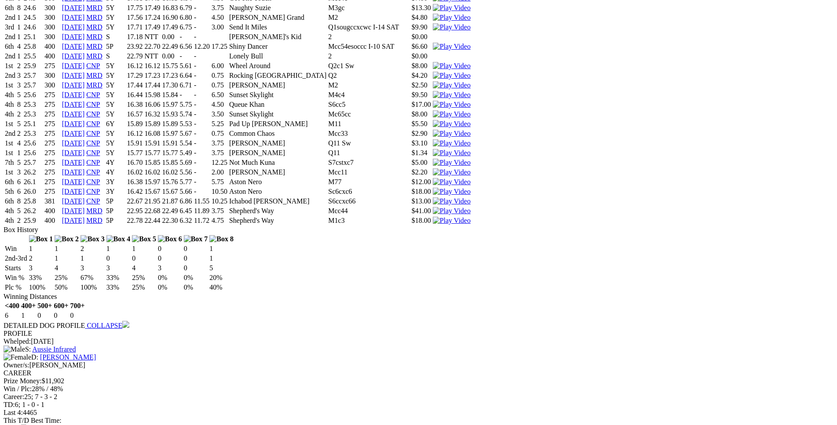
drag, startPoint x: 160, startPoint y: 331, endPoint x: 501, endPoint y: 332, distance: 340.7
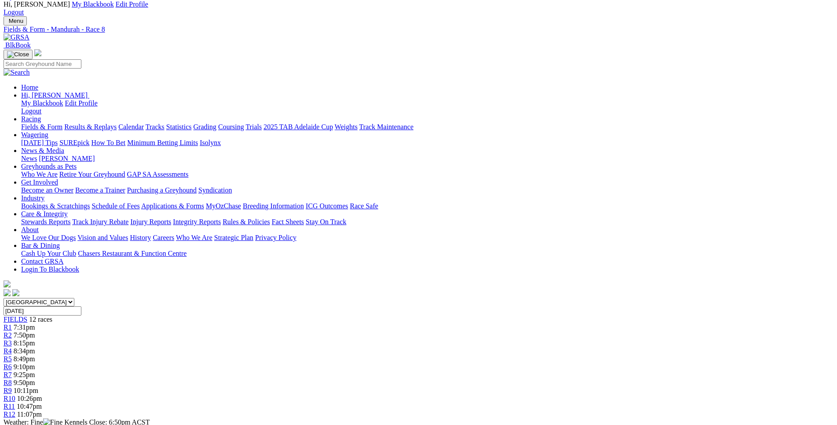
scroll to position [0, 0]
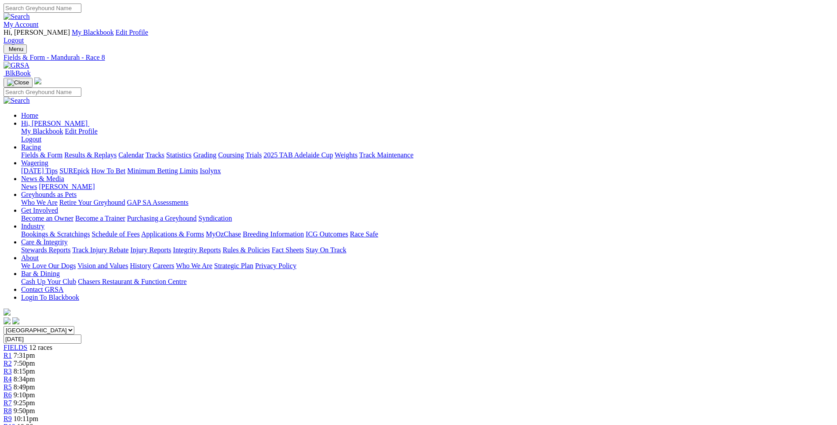
click at [540, 415] on div "R9 10:11pm" at bounding box center [419, 419] width 830 height 8
click at [573, 423] on div "R10 10:26pm" at bounding box center [419, 427] width 830 height 8
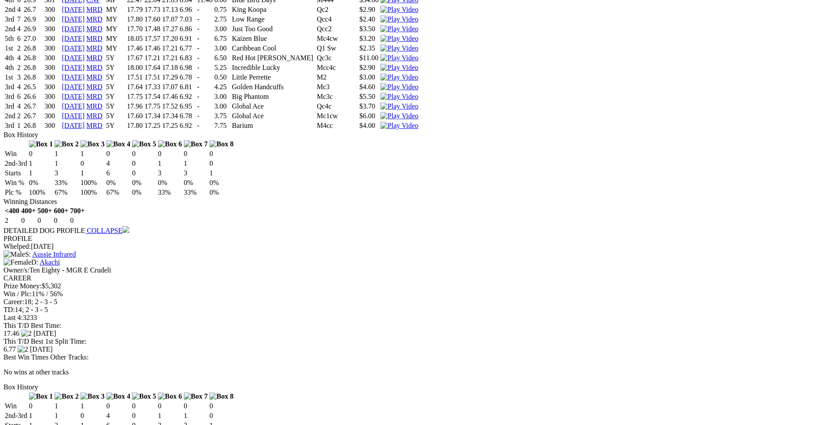
scroll to position [2421, 0]
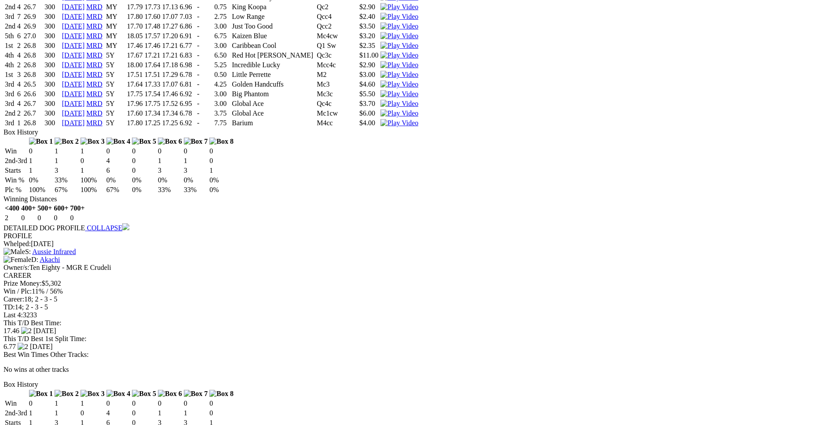
drag, startPoint x: 132, startPoint y: 308, endPoint x: 524, endPoint y: 307, distance: 391.3
copy tr "5th 8 38.4 300 [DATE] MRD 5Y 17.89 17.25 17.25 6.90 - 9.25 Barium M3 $61.00"
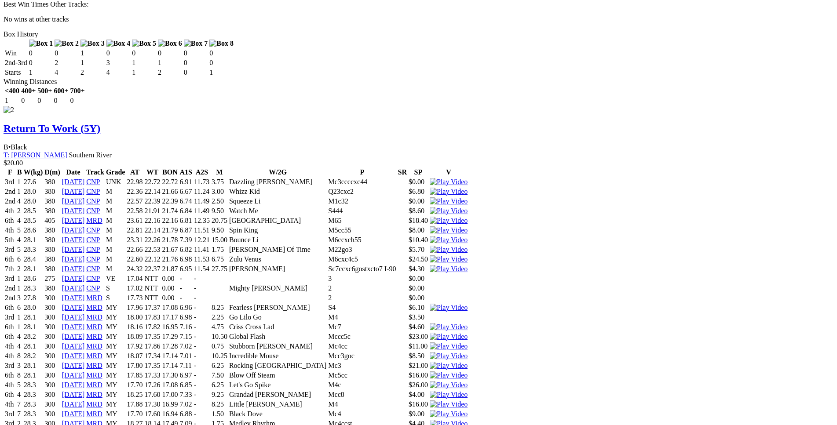
scroll to position [1390, 0]
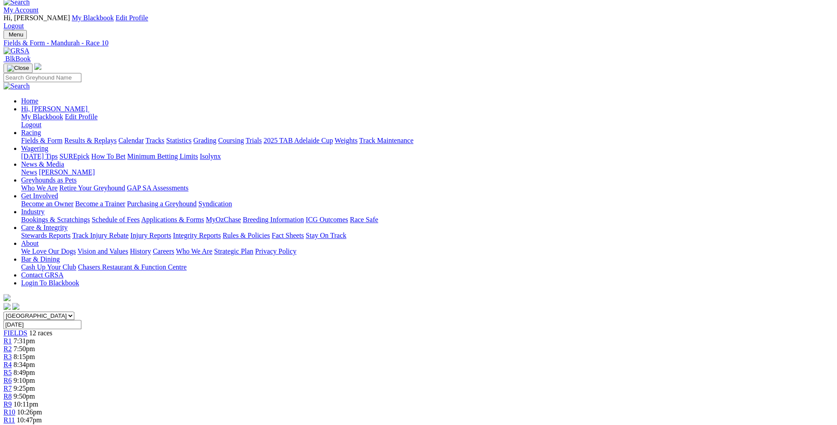
scroll to position [0, 0]
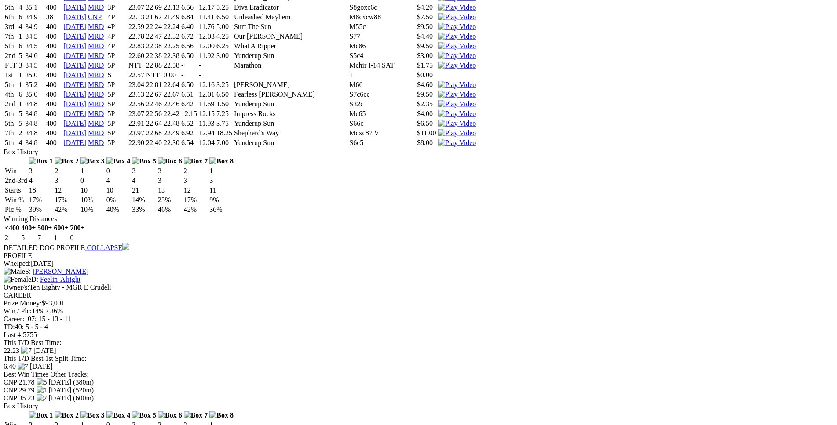
scroll to position [2998, 0]
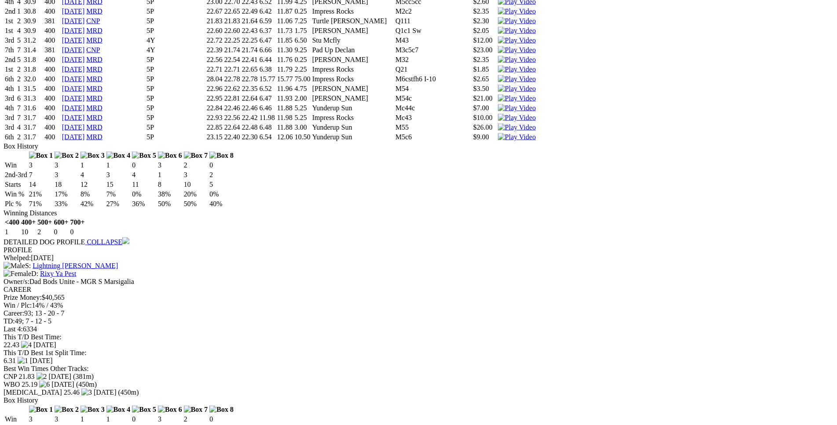
scroll to position [4388, 0]
